Goal: Information Seeking & Learning: Learn about a topic

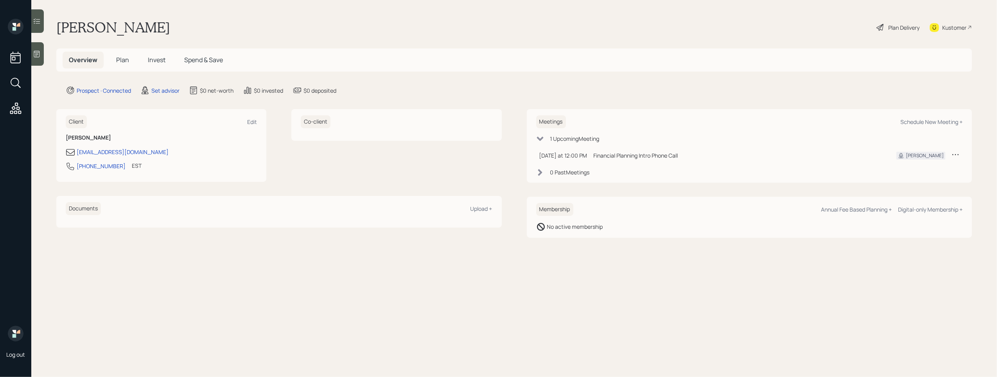
click at [39, 57] on icon at bounding box center [37, 54] width 8 height 8
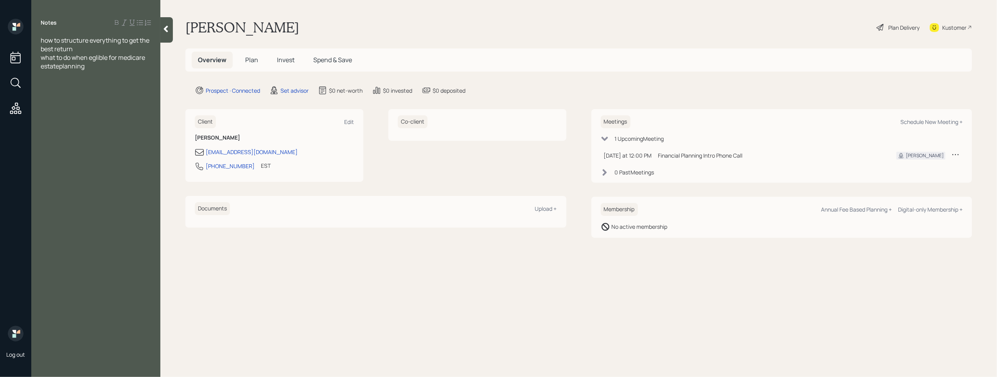
click at [60, 67] on span "estateplanning" at bounding box center [63, 66] width 44 height 9
click at [85, 77] on div at bounding box center [96, 74] width 110 height 9
click at [69, 133] on div "401k -" at bounding box center [96, 135] width 110 height 9
drag, startPoint x: 98, startPoint y: 101, endPoint x: 109, endPoint y: 130, distance: 31.3
click at [99, 101] on span "prob going to work as long as she can bc she enjoys her job and feels like she …" at bounding box center [96, 92] width 111 height 26
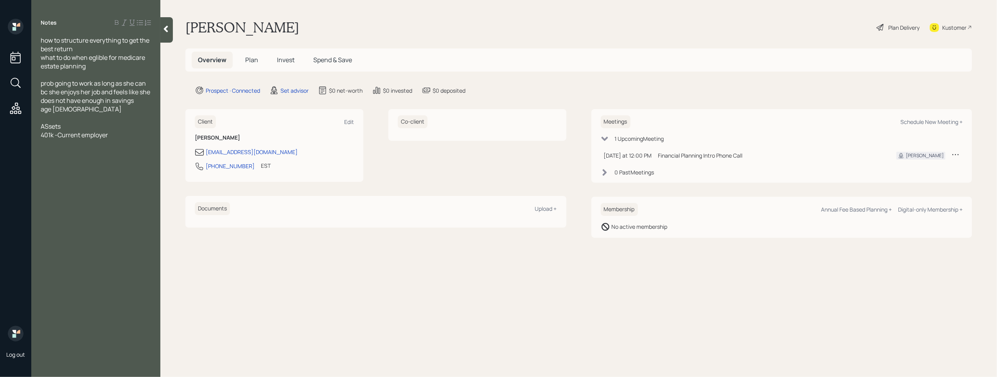
click at [115, 141] on div at bounding box center [96, 143] width 110 height 9
click at [117, 129] on div "ASsets" at bounding box center [96, 126] width 110 height 9
click at [149, 134] on div "401k -Current employer" at bounding box center [96, 135] width 110 height 9
